Goal: Task Accomplishment & Management: Manage account settings

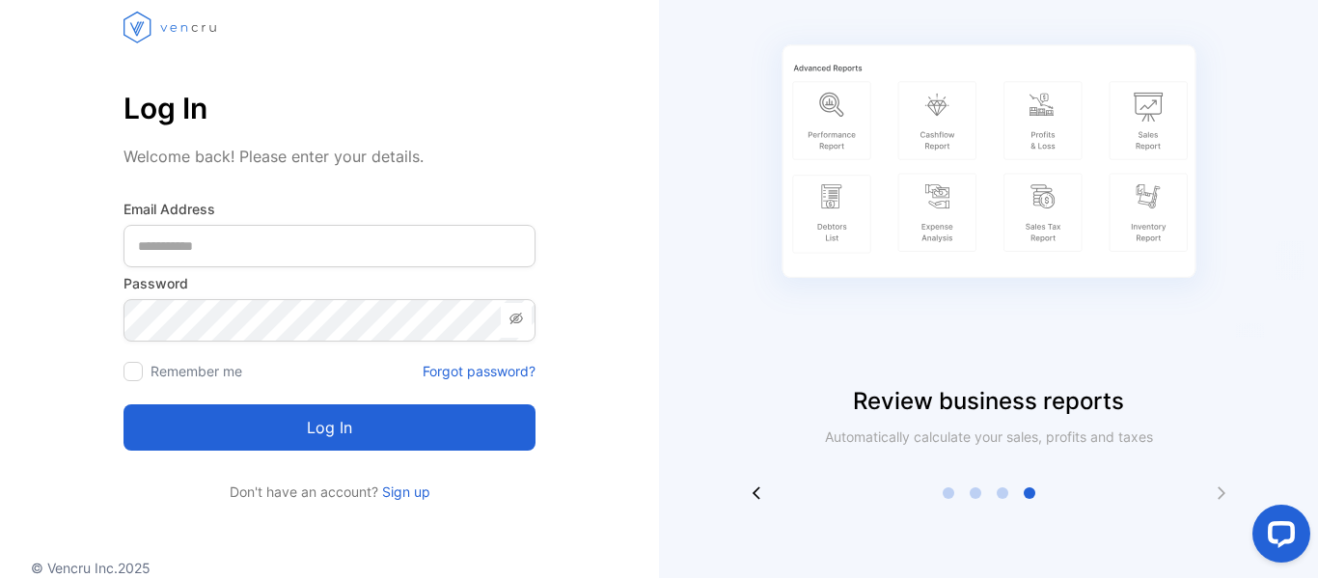
scroll to position [103, 0]
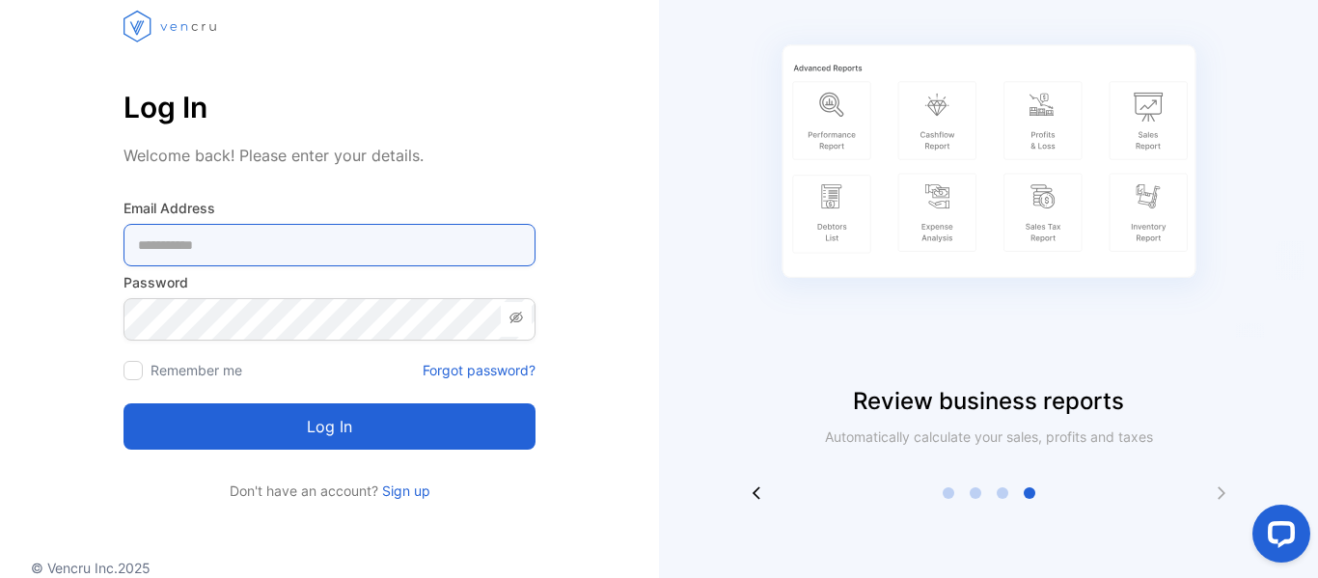
click at [275, 256] on Address-inputemail "email" at bounding box center [330, 245] width 412 height 42
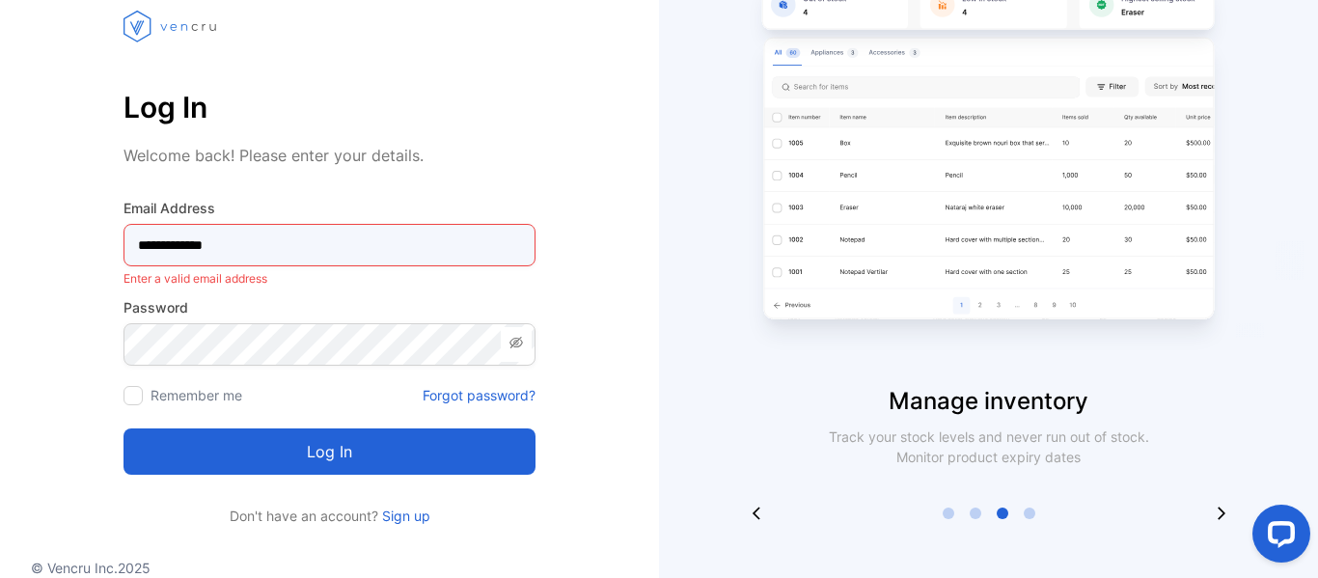
scroll to position [148, 0]
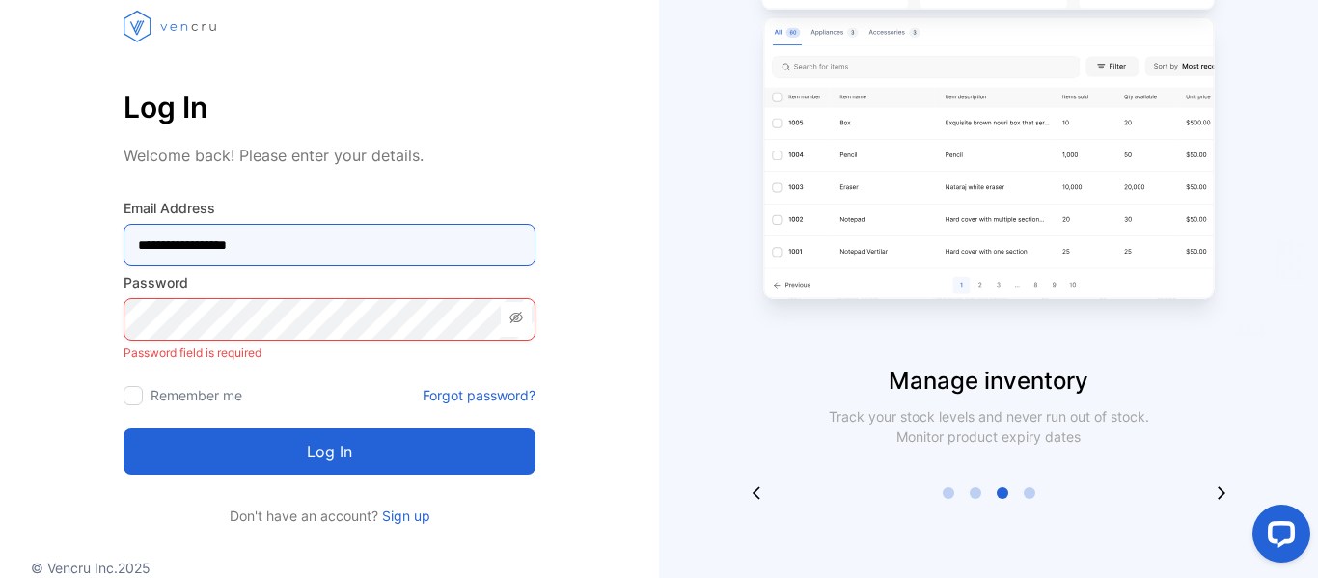
type Address-inputemail "**********"
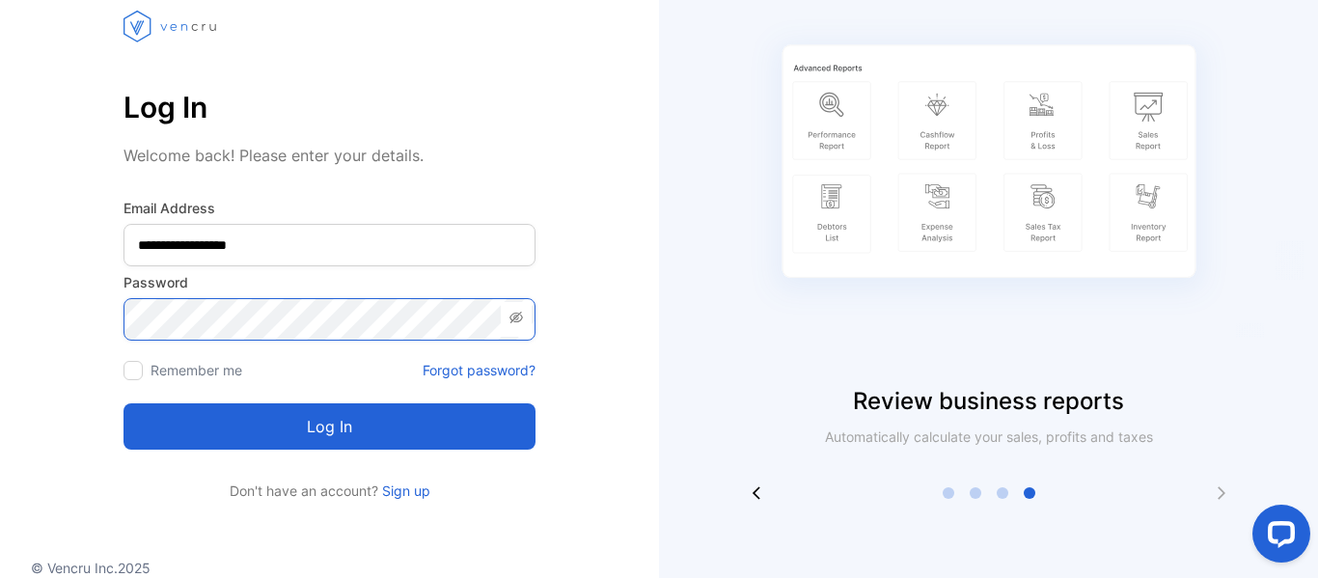
scroll to position [127, 0]
click at [124, 403] on button "Log in" at bounding box center [330, 426] width 412 height 46
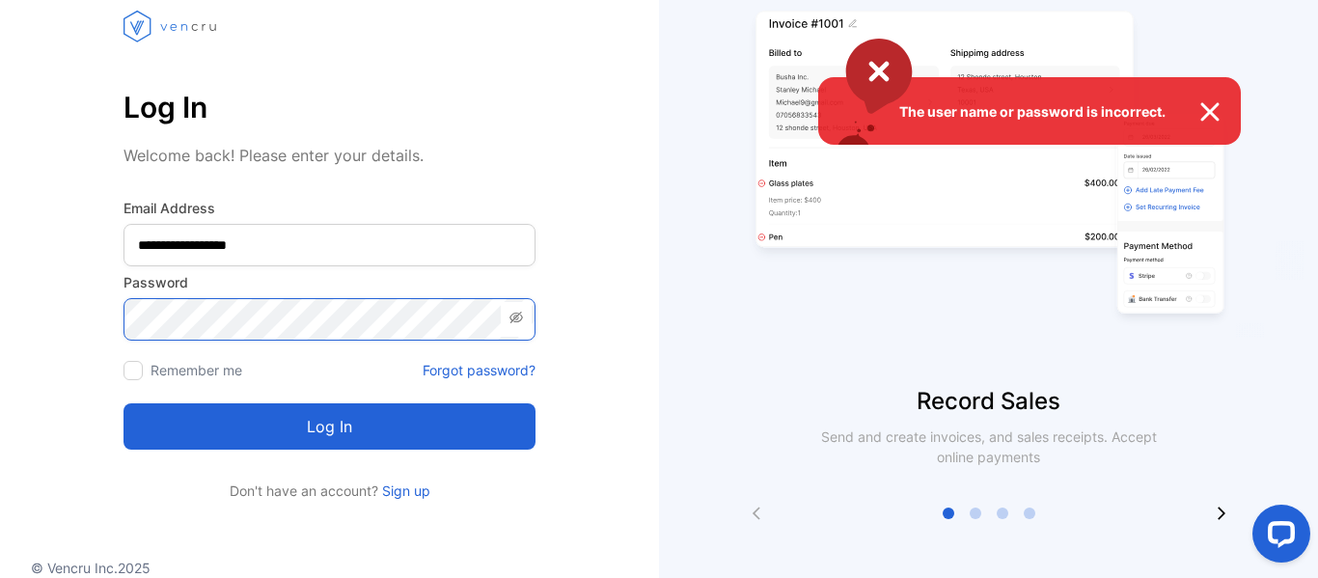
scroll to position [148, 0]
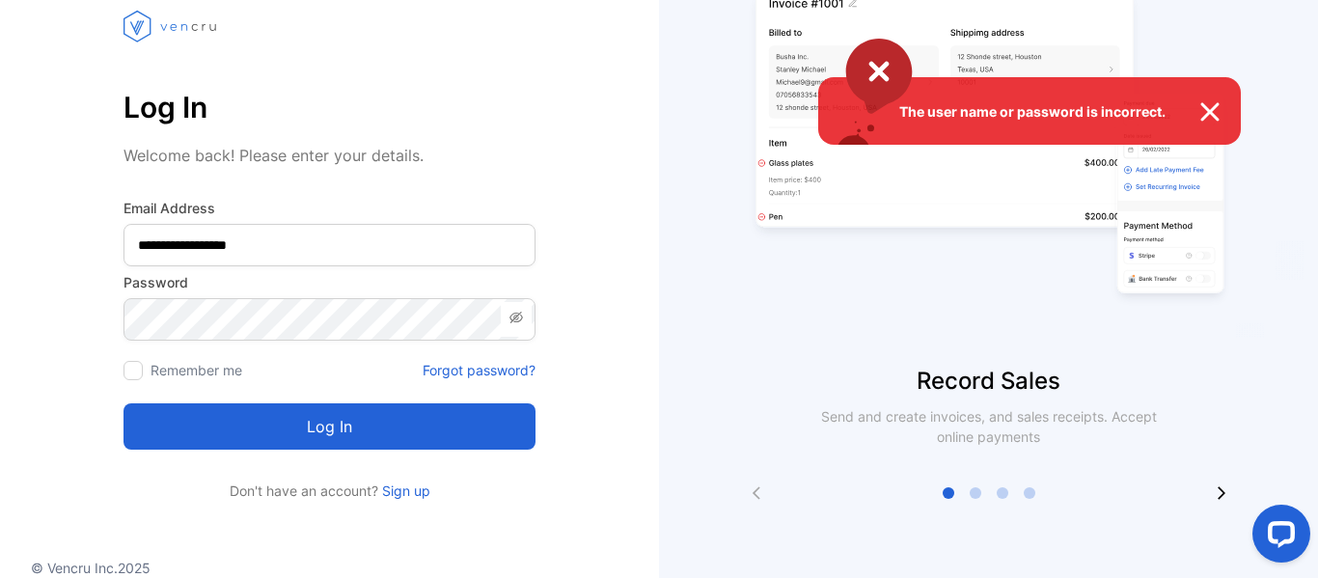
click at [1209, 114] on img at bounding box center [989, 147] width 483 height 434
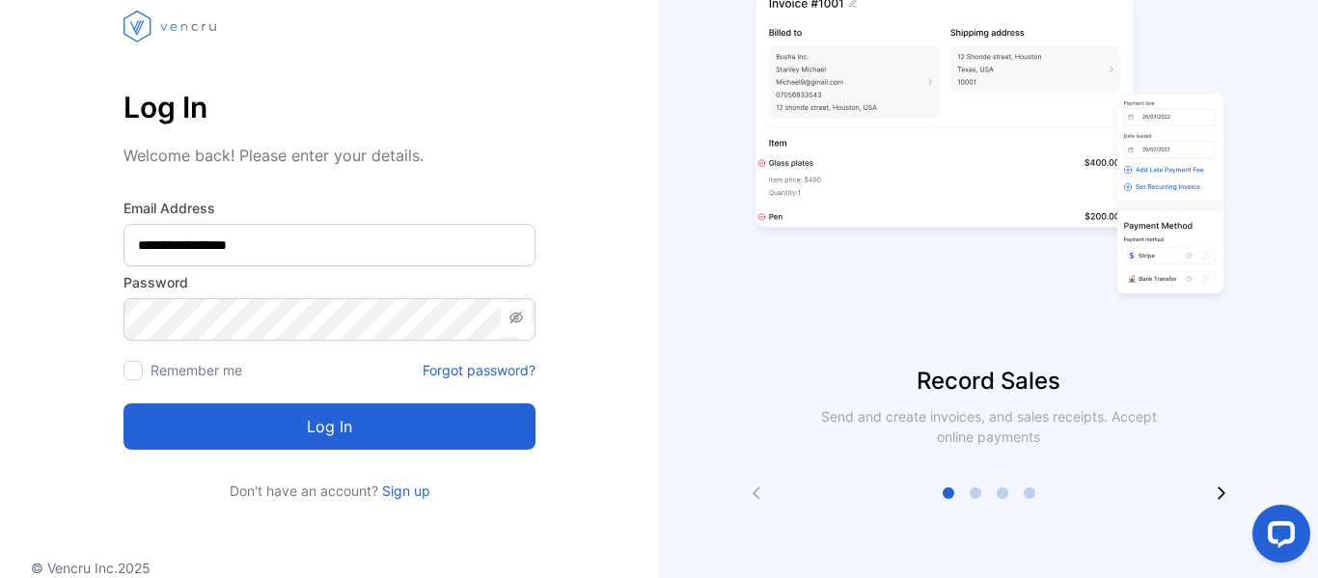
click at [473, 370] on link "Forgot password?" at bounding box center [479, 370] width 113 height 20
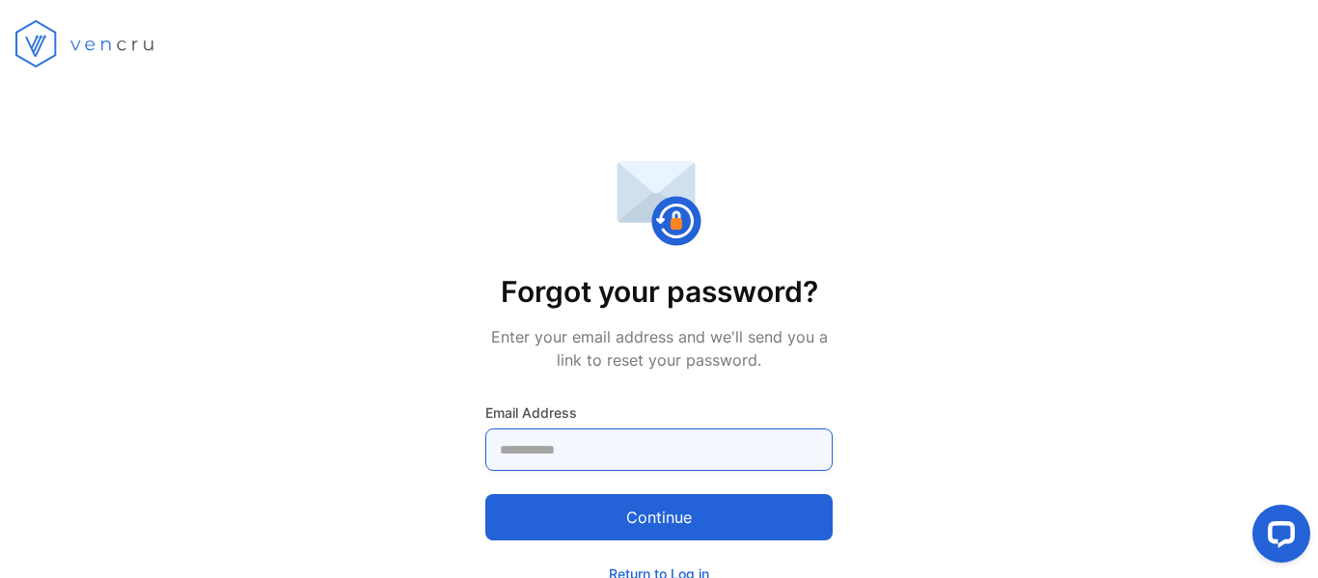
click at [564, 461] on Address-inputemail "email" at bounding box center [658, 449] width 347 height 42
type Address-inputemail "**********"
click at [485, 494] on button "Continue" at bounding box center [658, 517] width 347 height 46
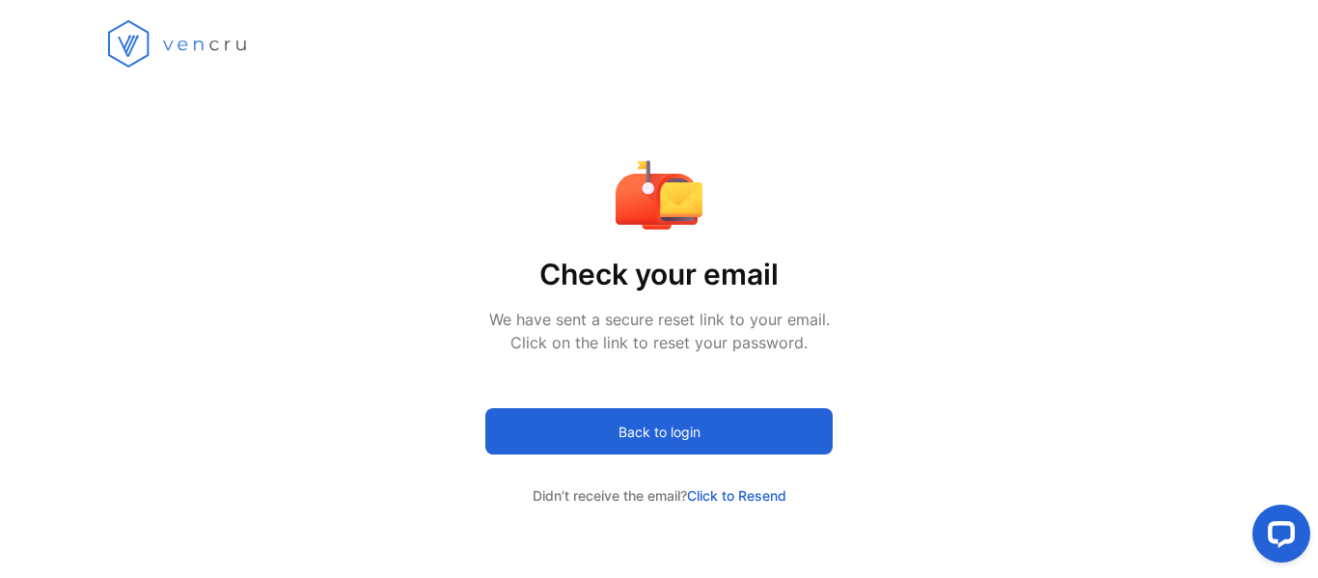
click at [774, 496] on span "Click to Resend" at bounding box center [736, 495] width 99 height 16
click at [696, 499] on span "Click to Resend" at bounding box center [736, 495] width 99 height 16
click at [695, 498] on span "Click to Resend" at bounding box center [736, 495] width 99 height 16
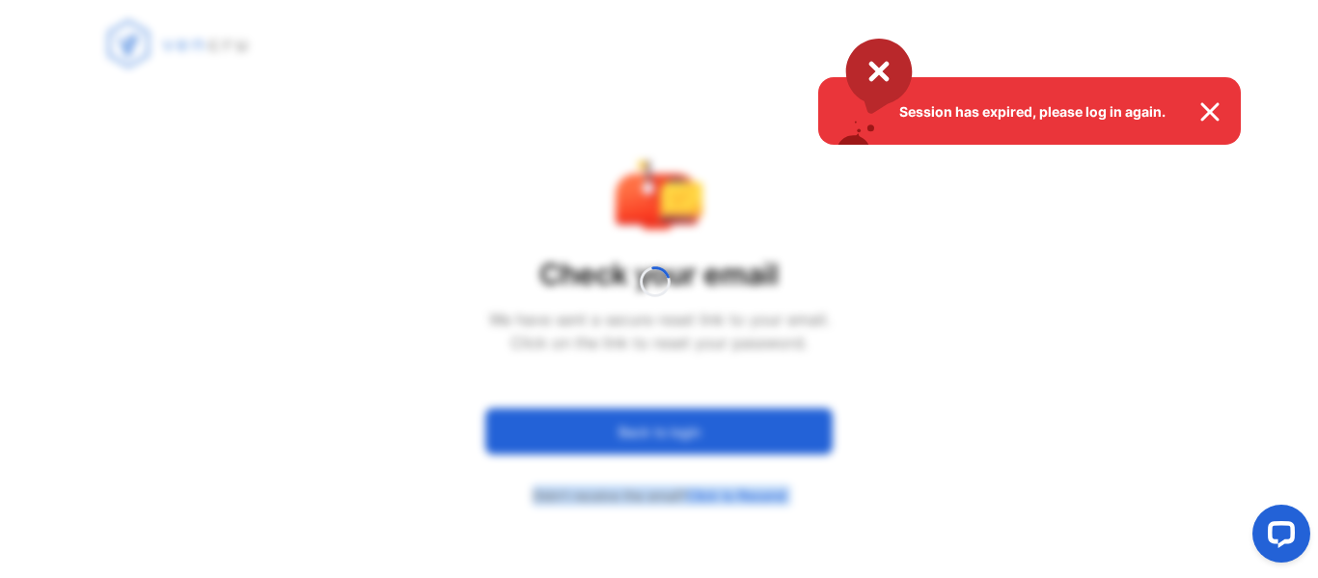
click at [695, 498] on div "Session has expired, please log in again. Check your email We have sent a secur…" at bounding box center [659, 289] width 1318 height 578
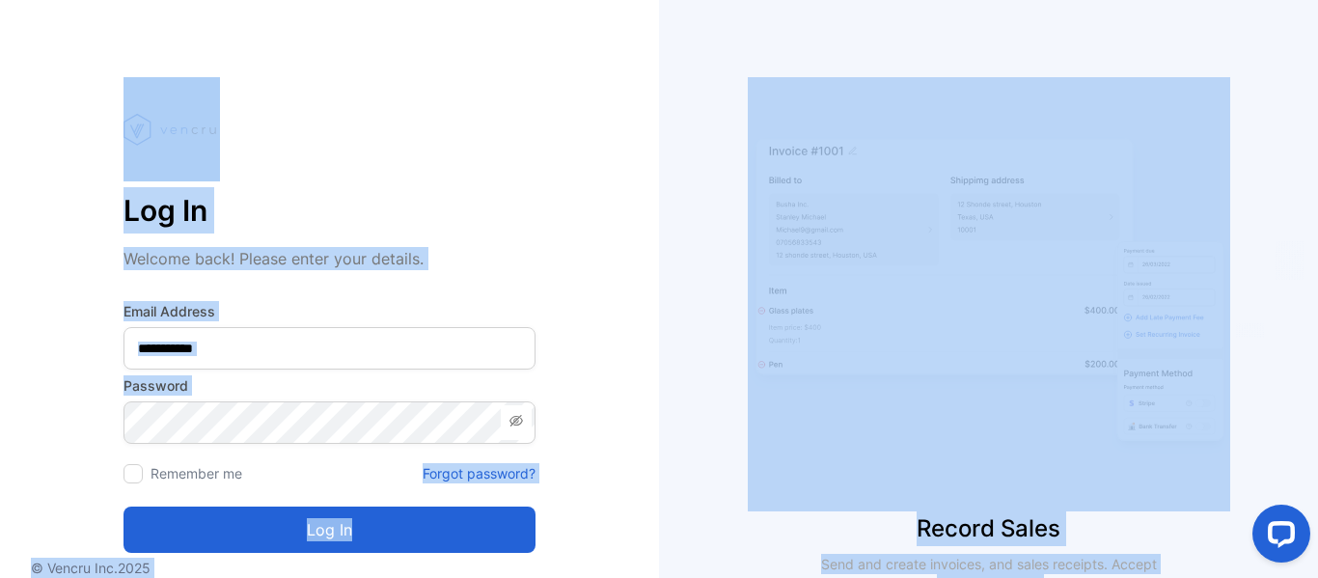
click at [532, 206] on p "Log In" at bounding box center [330, 210] width 412 height 46
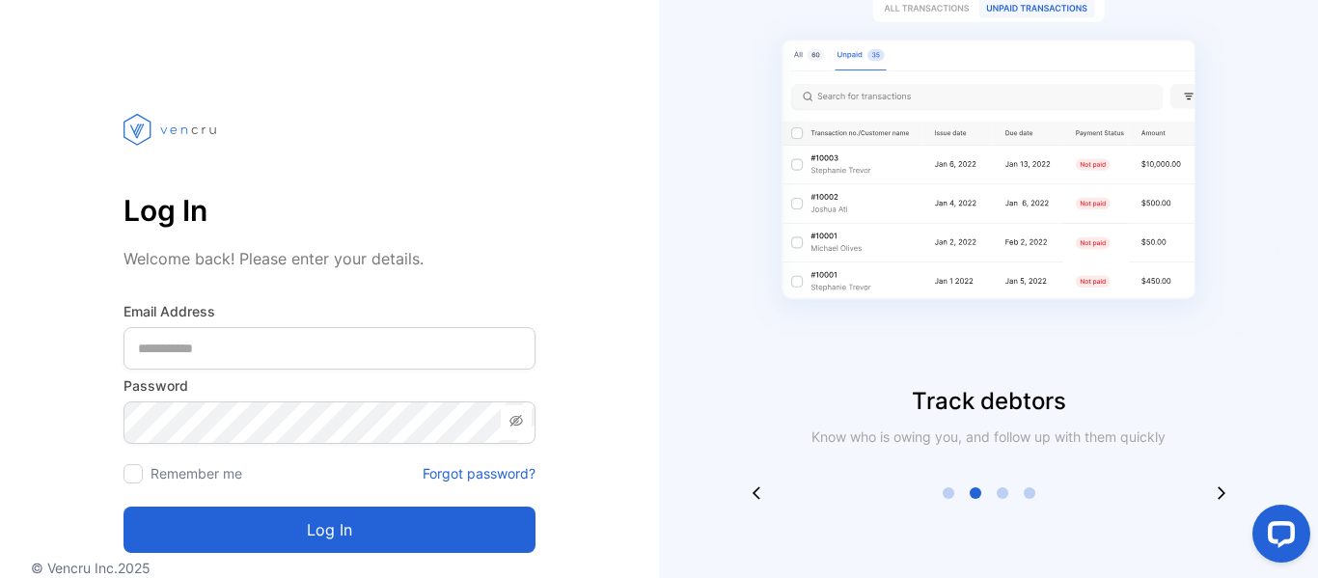
scroll to position [127, 0]
